Goal: Task Accomplishment & Management: Manage account settings

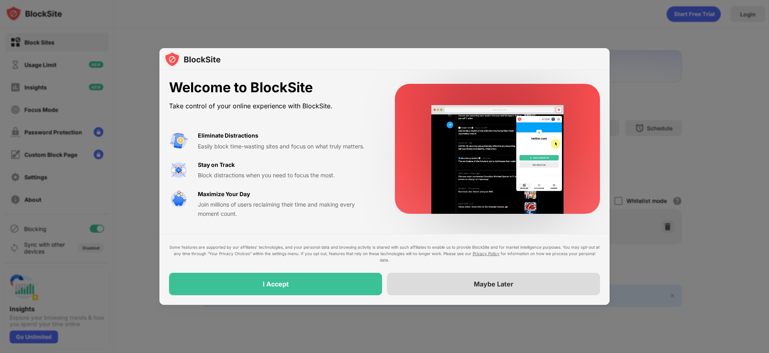
click at [490, 282] on div "Maybe Later" at bounding box center [494, 284] width 40 height 8
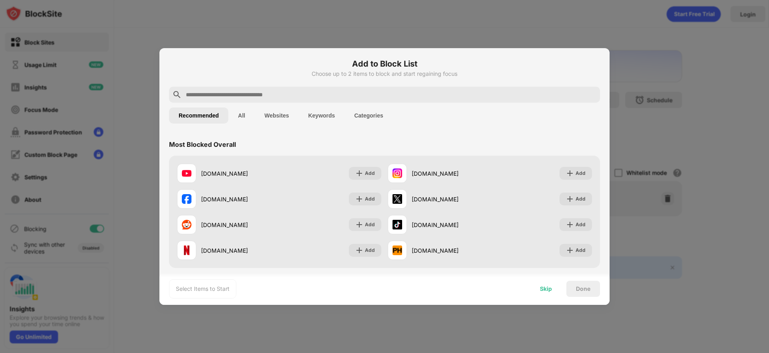
click at [544, 289] on div "Skip" at bounding box center [546, 288] width 12 height 6
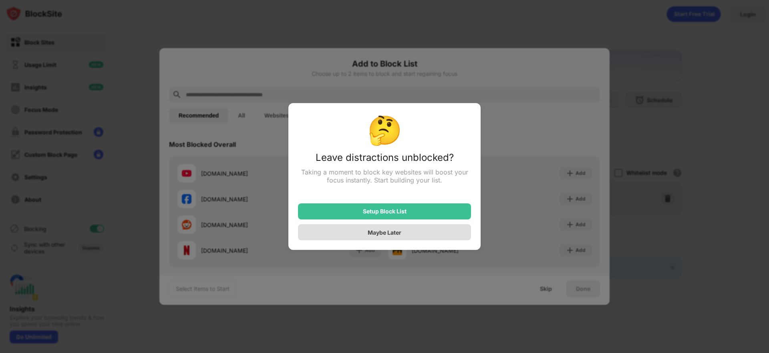
click at [412, 225] on div "Maybe Later" at bounding box center [384, 232] width 173 height 16
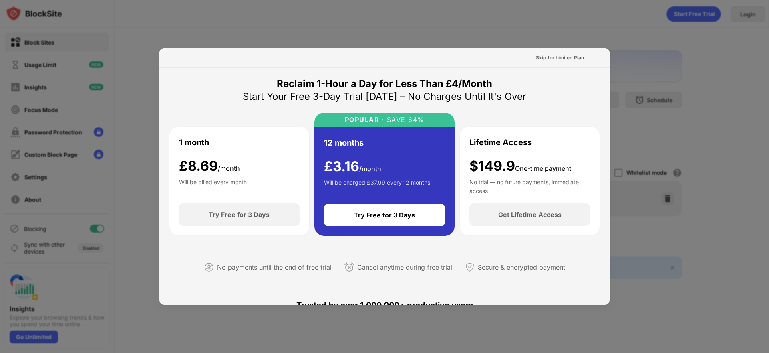
click at [573, 50] on div "Skip for Limited Plan" at bounding box center [384, 58] width 450 height 20
click at [569, 58] on div "Skip for Limited Plan" at bounding box center [560, 58] width 48 height 8
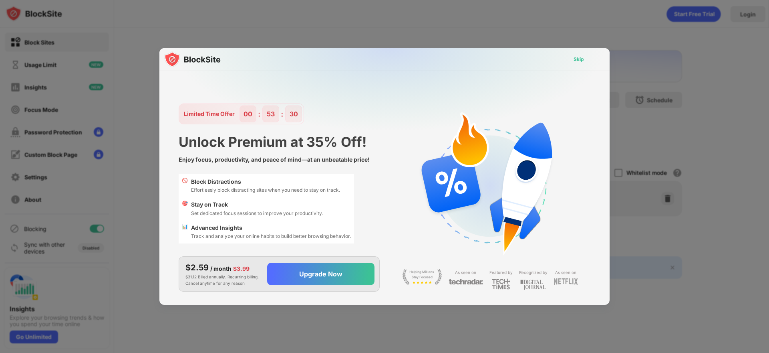
click at [578, 63] on div "Skip" at bounding box center [578, 59] width 23 height 13
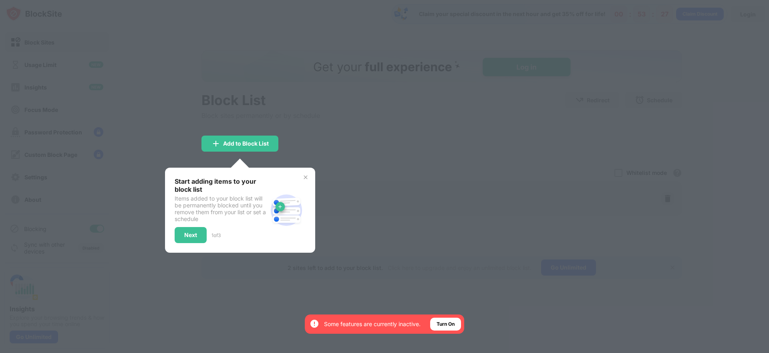
click at [153, 142] on div at bounding box center [384, 176] width 769 height 353
click at [307, 179] on img at bounding box center [306, 177] width 6 height 6
